Goal: Navigation & Orientation: Find specific page/section

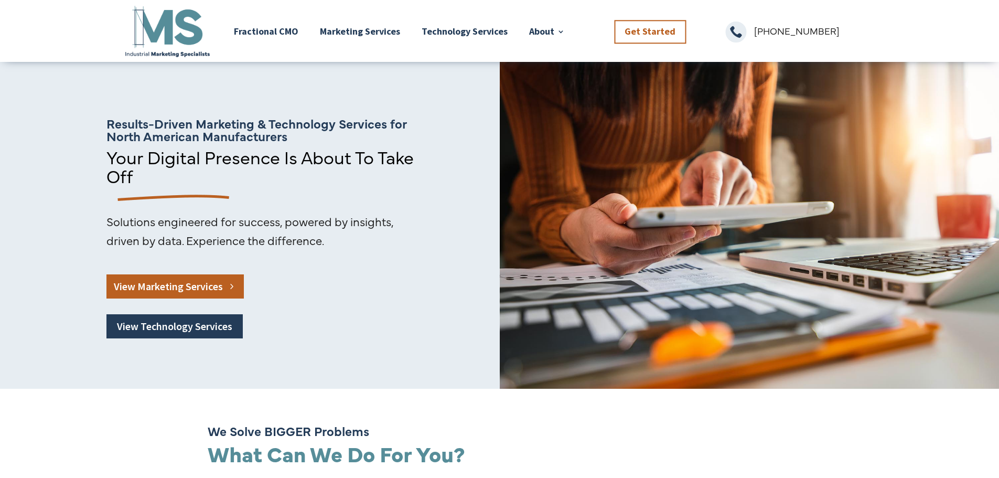
click at [144, 290] on link "View Marketing Services" at bounding box center [174, 286] width 137 height 24
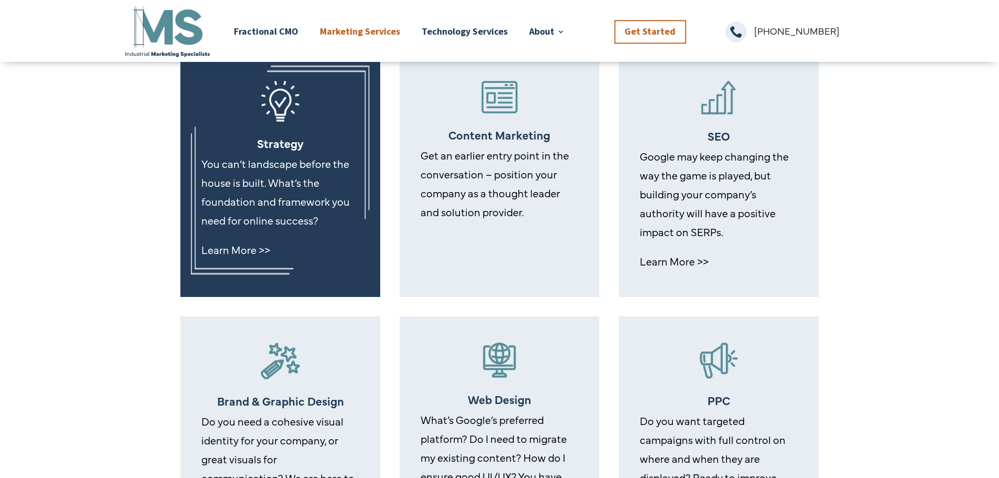
scroll to position [314, 0]
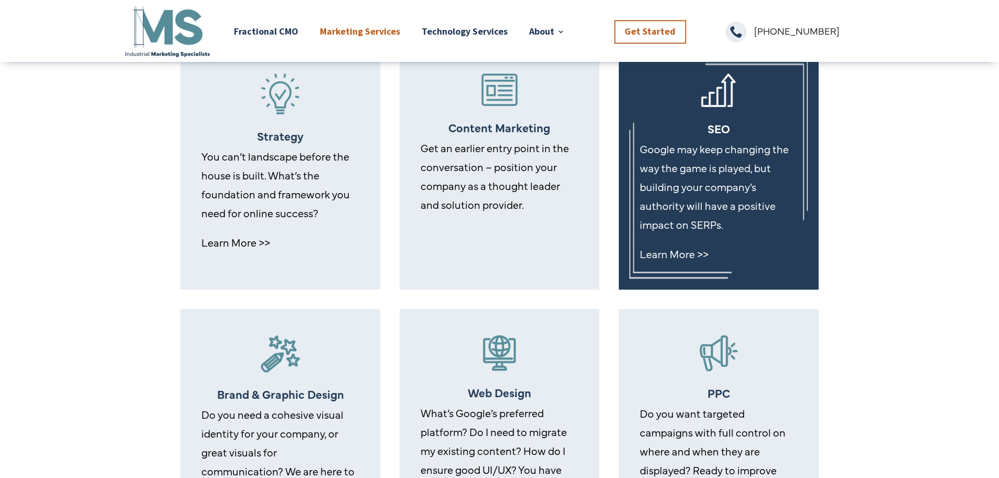
click at [678, 193] on p "Google may keep changing the way the game is played, but building your company’…" at bounding box center [718, 191] width 158 height 105
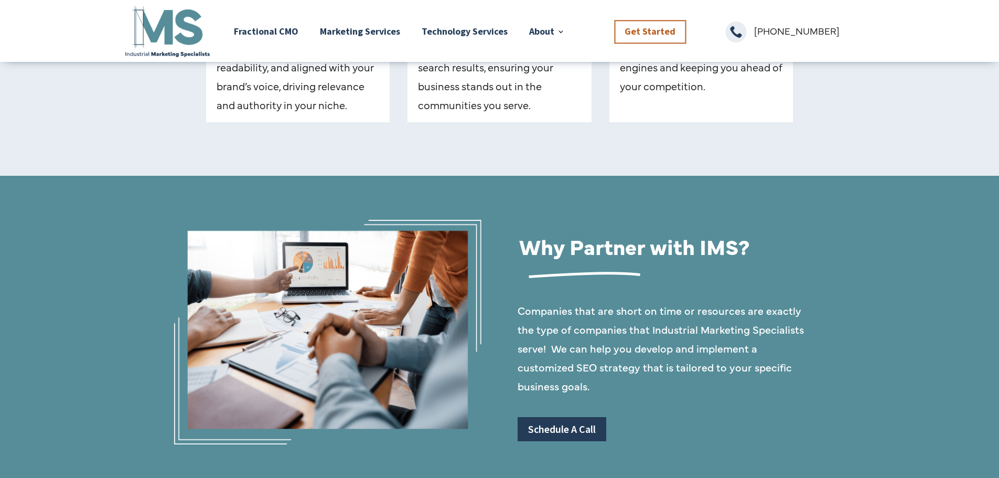
scroll to position [1249, 0]
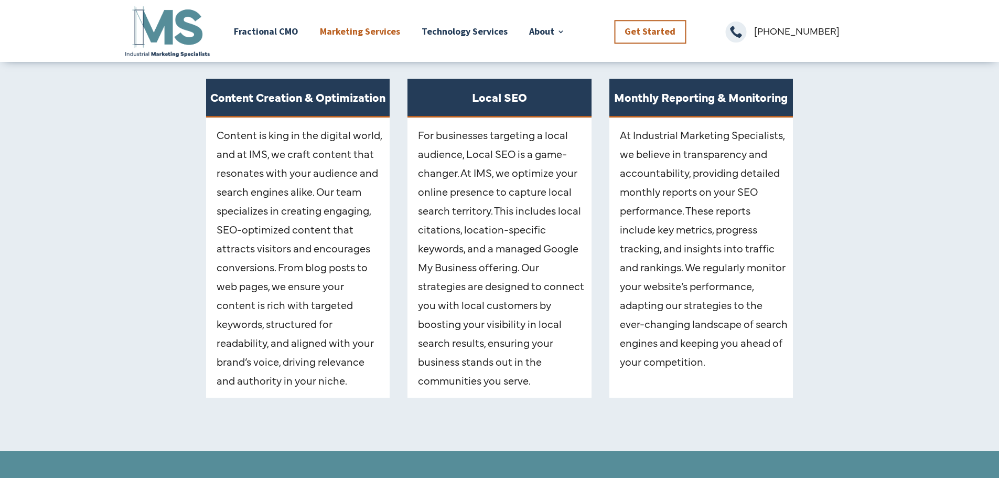
click at [346, 27] on link "Marketing Services" at bounding box center [360, 31] width 80 height 55
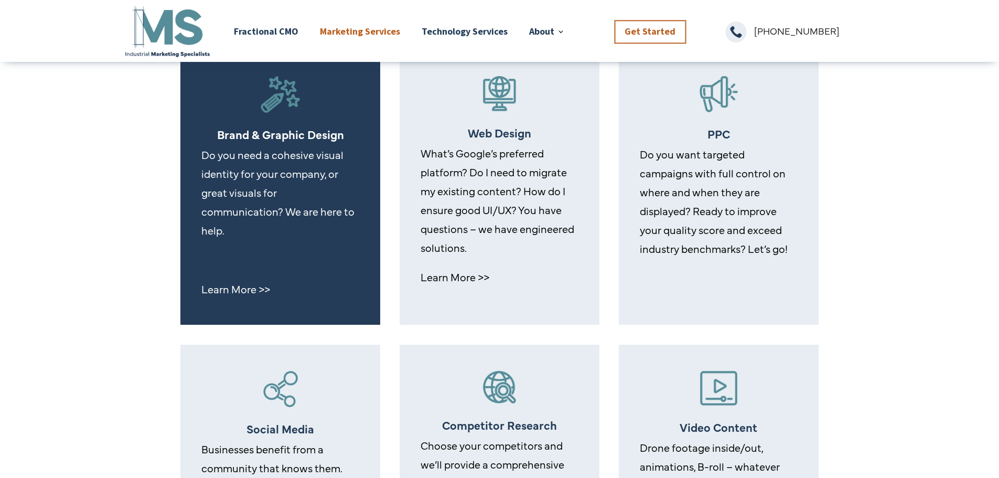
scroll to position [577, 0]
